Goal: Information Seeking & Learning: Learn about a topic

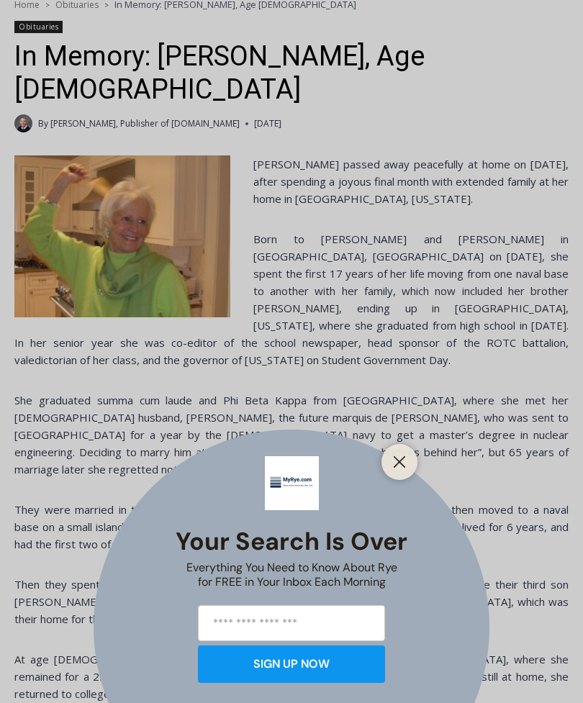
scroll to position [330, 0]
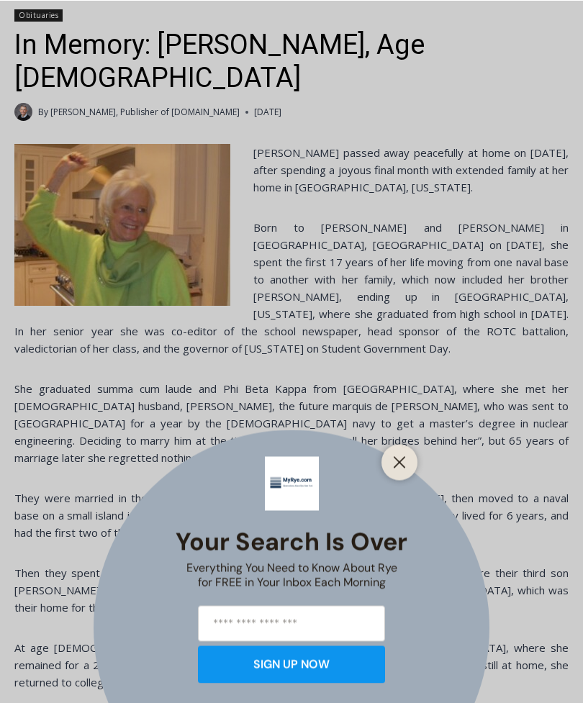
click at [394, 467] on line "Close" at bounding box center [399, 462] width 10 height 10
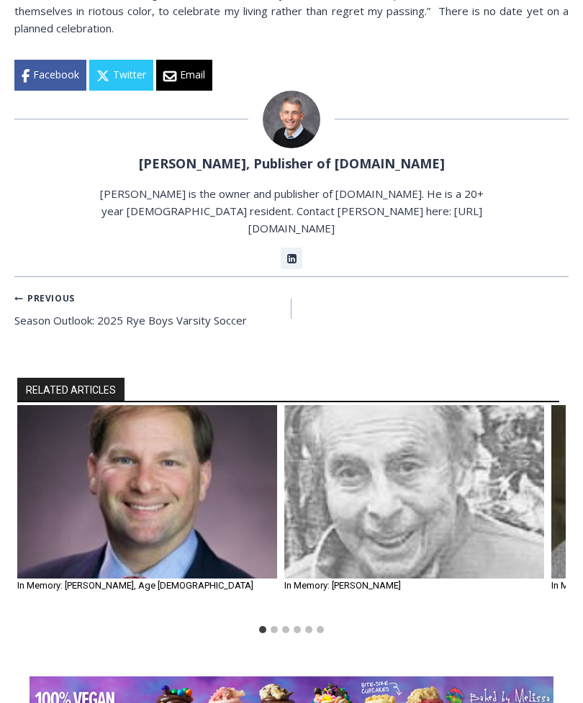
scroll to position [1237, 0]
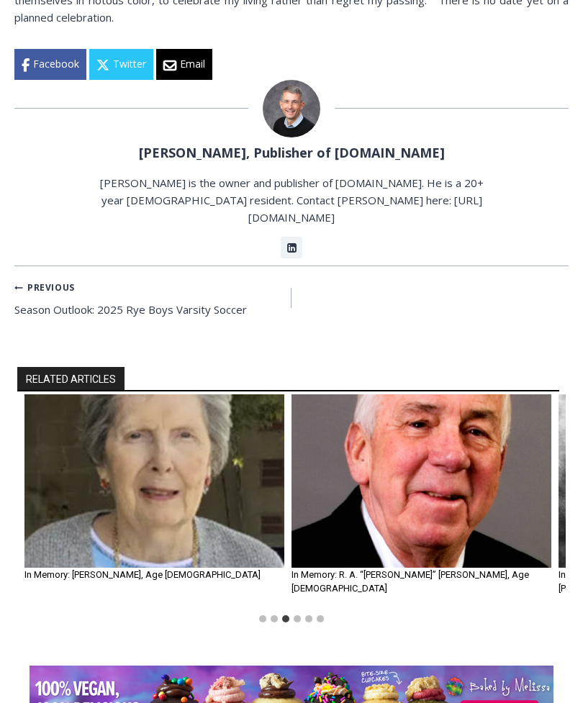
click at [448, 394] on img "4 of 6" at bounding box center [422, 480] width 260 height 173
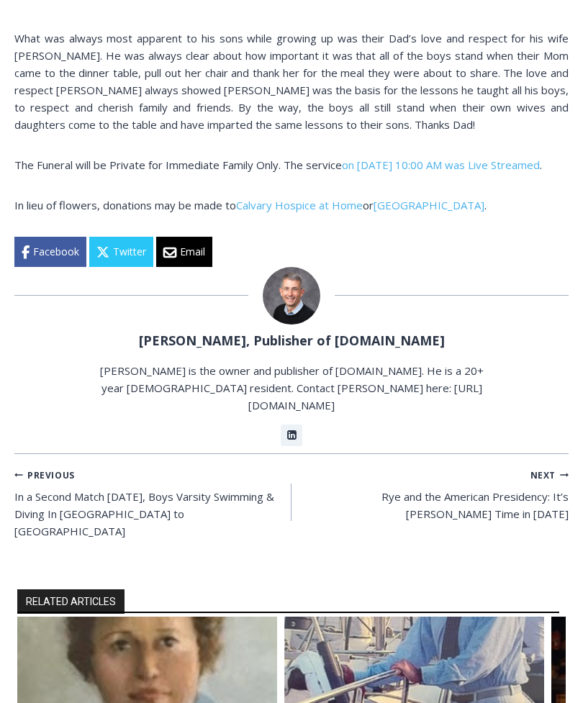
scroll to position [1030, 0]
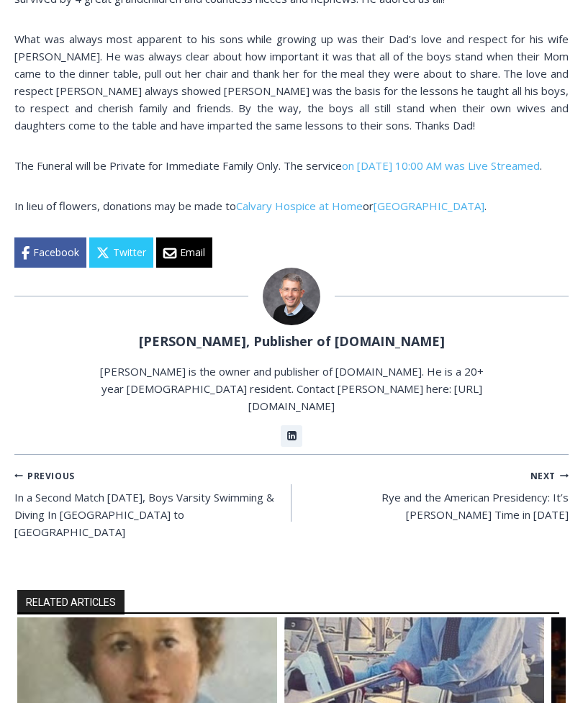
click at [225, 618] on img "1 of 6" at bounding box center [147, 704] width 260 height 173
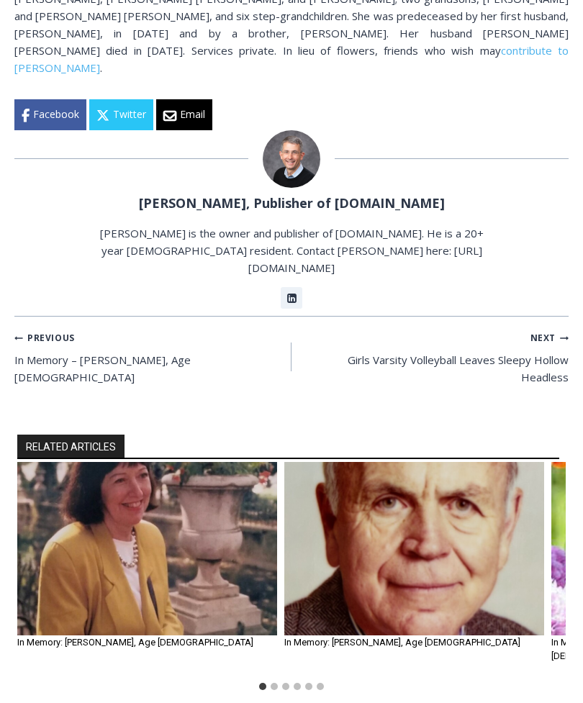
scroll to position [785, 0]
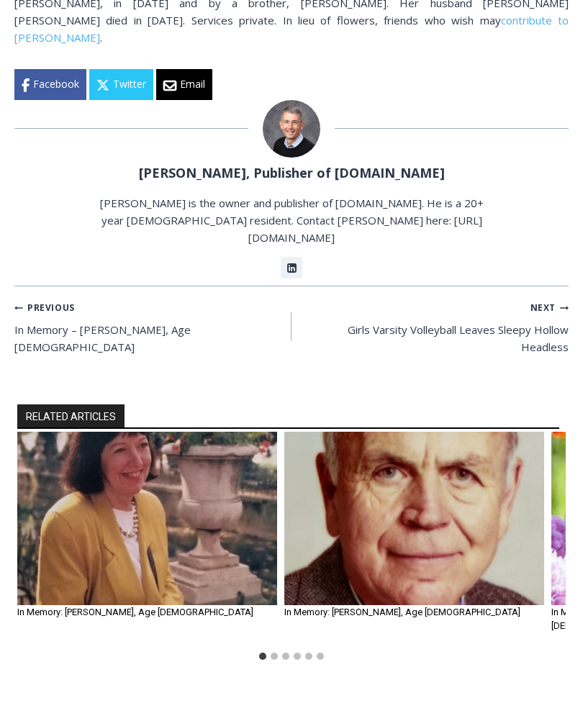
click at [202, 458] on img "1 of 6" at bounding box center [147, 518] width 260 height 173
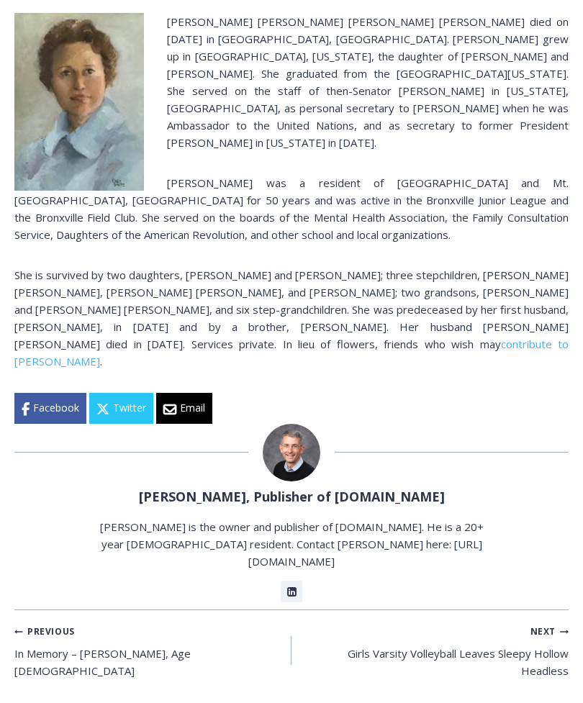
scroll to position [433, 0]
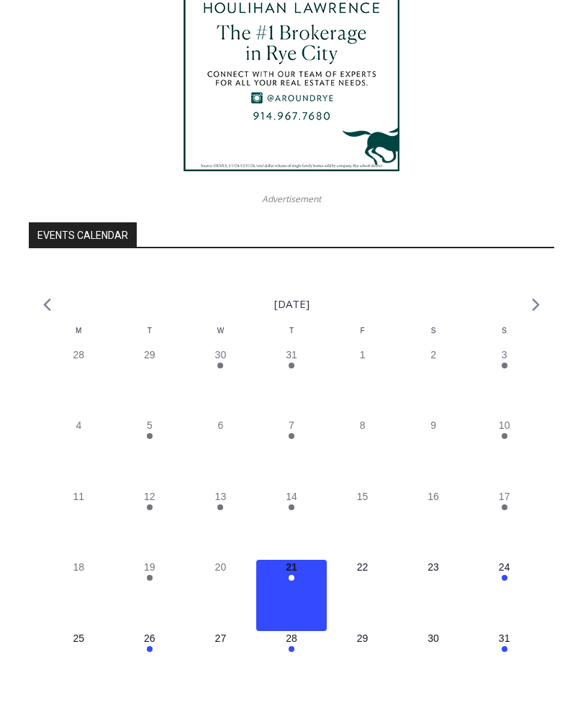
scroll to position [3293, 0]
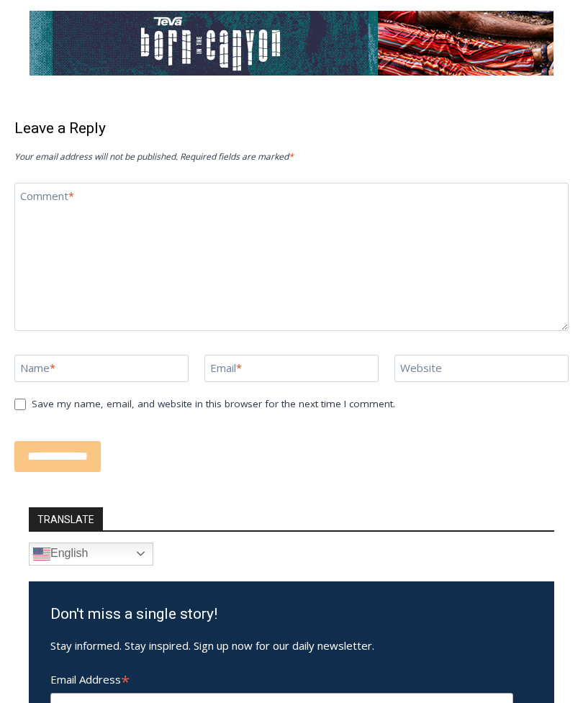
scroll to position [1924, 0]
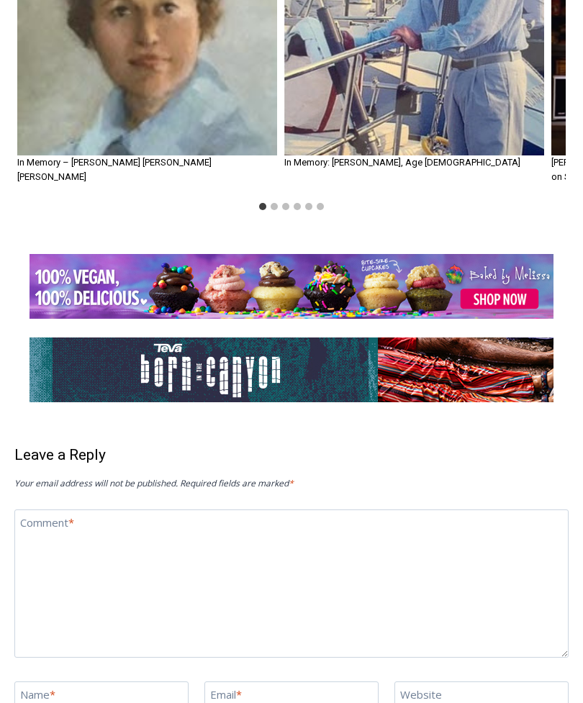
scroll to position [1613, 0]
